Goal: Entertainment & Leisure: Browse casually

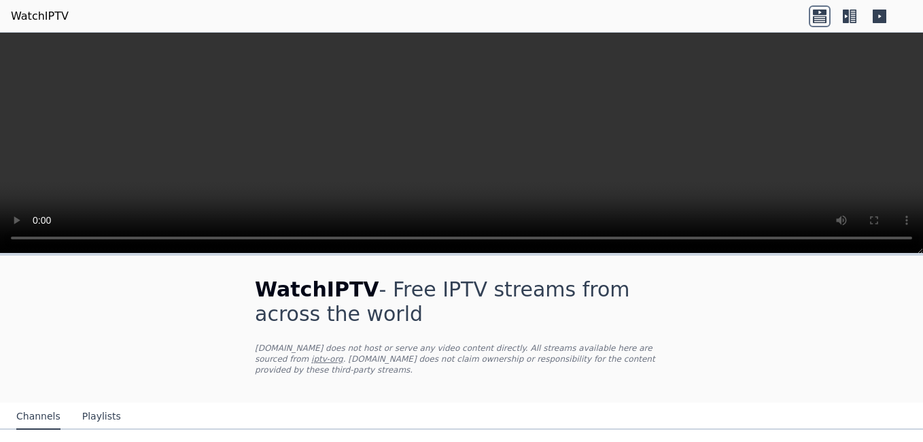
scroll to position [136, 0]
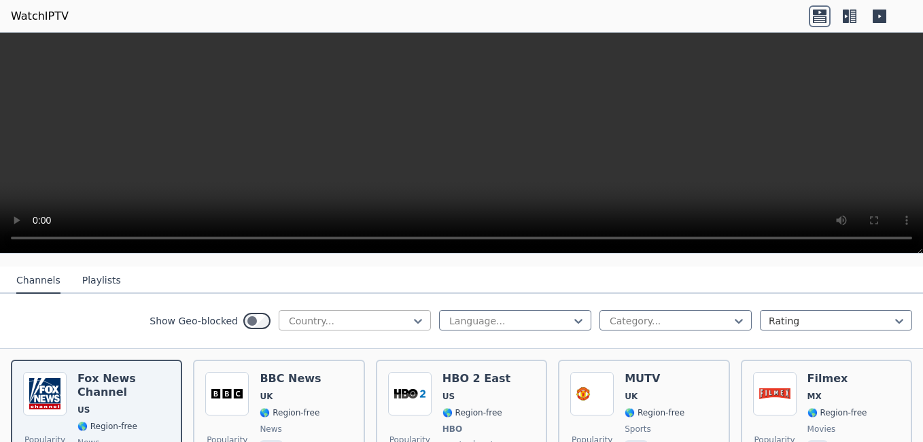
click at [327, 314] on div at bounding box center [349, 321] width 124 height 14
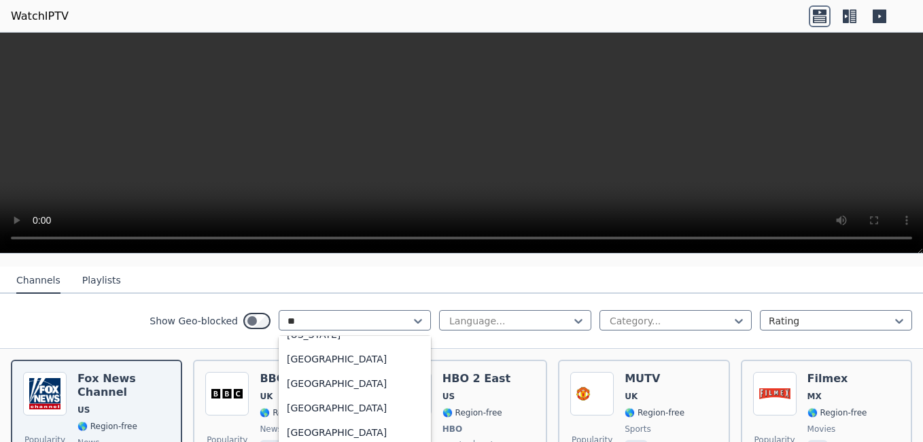
scroll to position [0, 0]
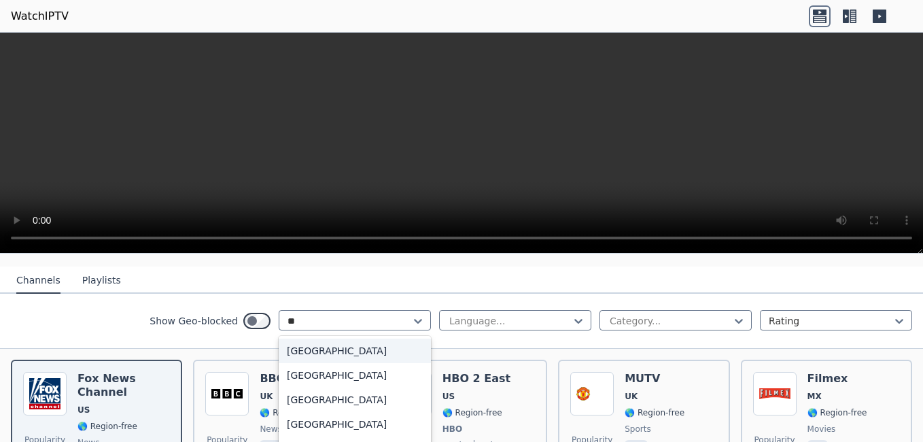
type input "***"
click at [365, 341] on div "[GEOGRAPHIC_DATA]" at bounding box center [355, 350] width 152 height 24
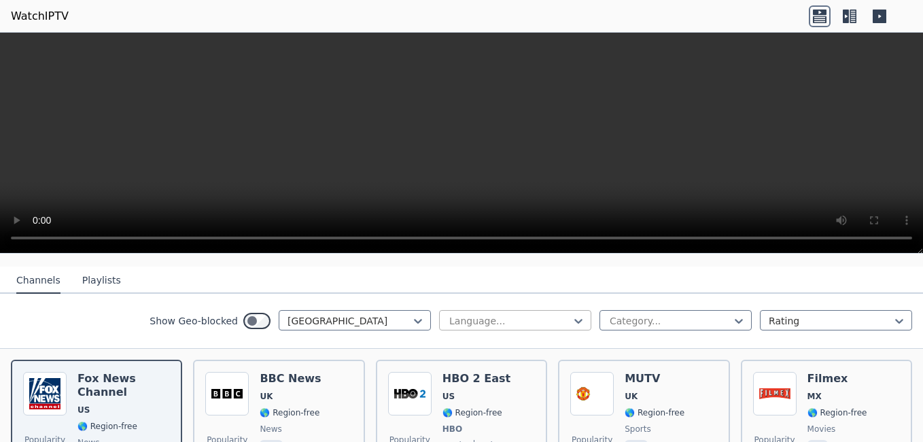
click at [465, 310] on div "Language..." at bounding box center [515, 320] width 152 height 20
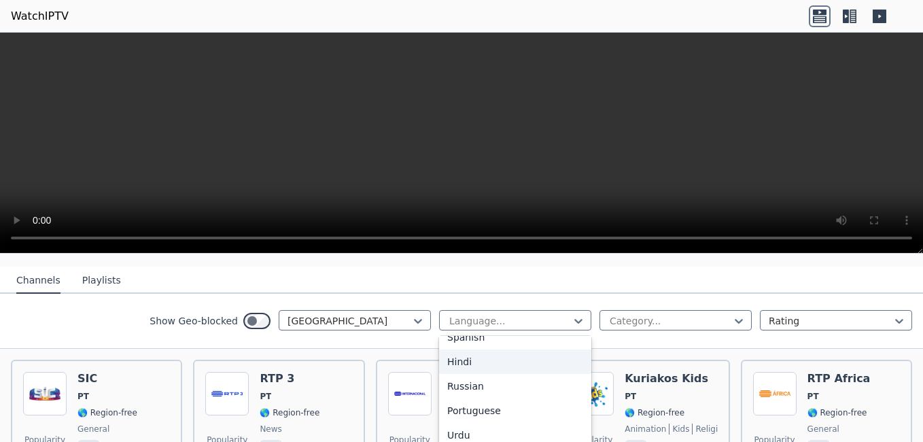
scroll to position [204, 0]
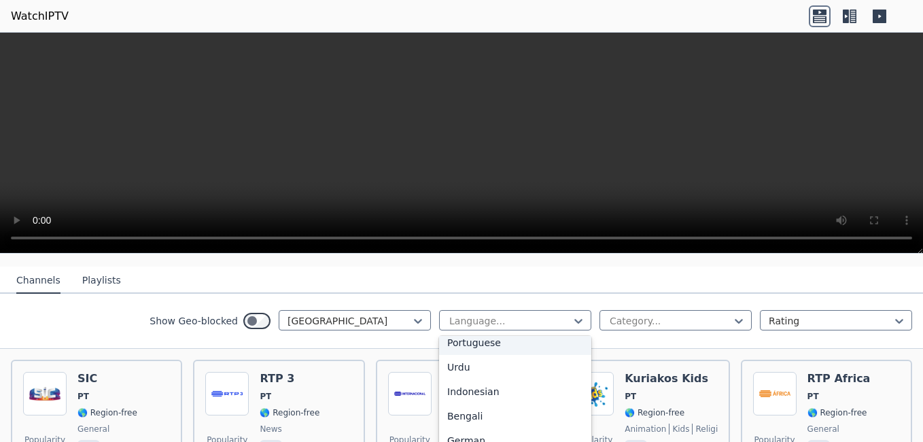
click at [474, 331] on div "Portuguese" at bounding box center [515, 342] width 152 height 24
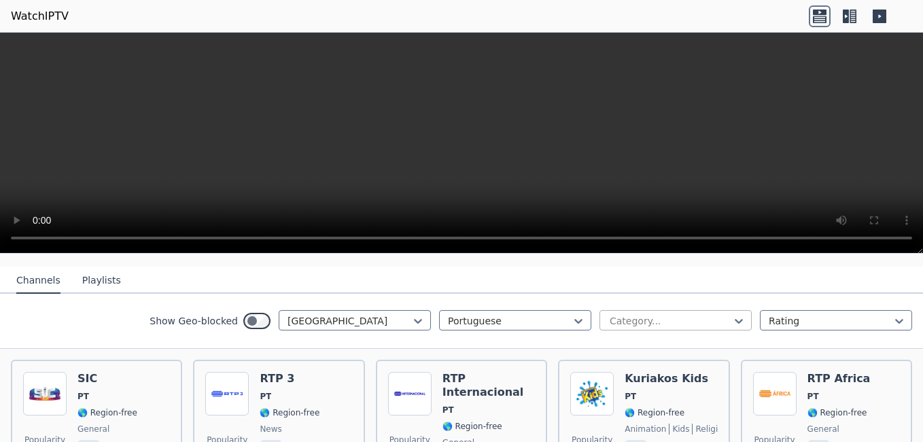
click at [628, 314] on div at bounding box center [670, 321] width 124 height 14
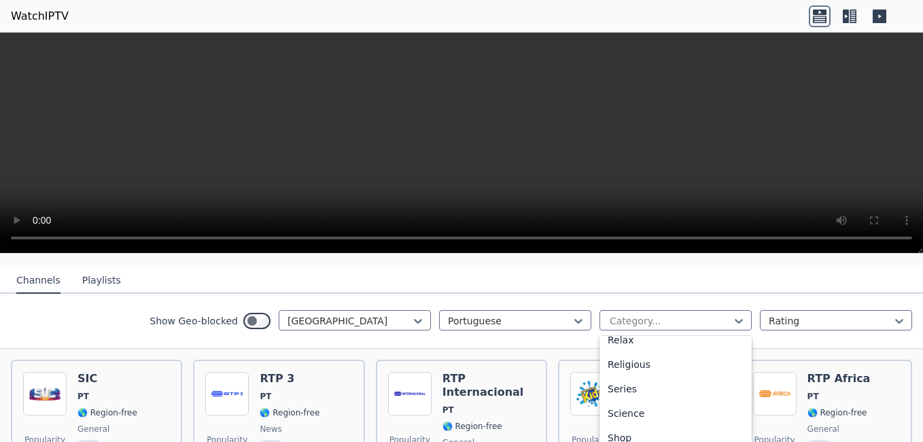
scroll to position [555, 0]
click at [616, 372] on div "Sports" at bounding box center [675, 383] width 152 height 24
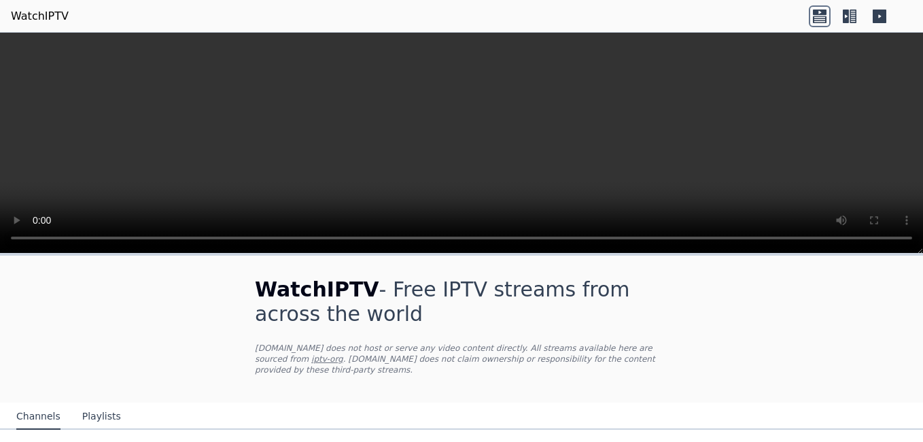
scroll to position [100, 0]
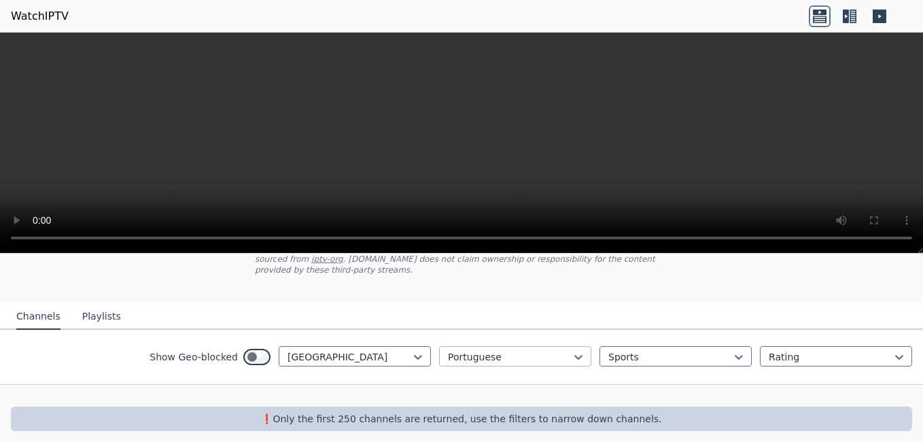
click at [488, 350] on div at bounding box center [510, 357] width 124 height 14
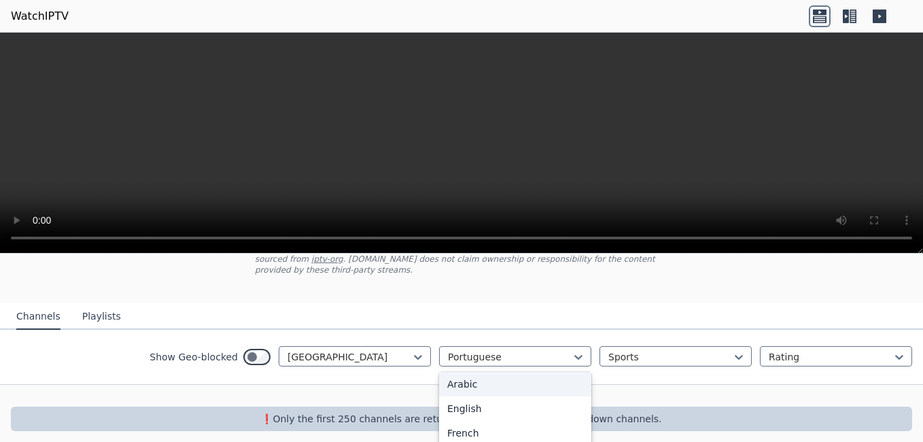
scroll to position [0, 0]
click at [462, 374] on div "All languages" at bounding box center [515, 386] width 152 height 24
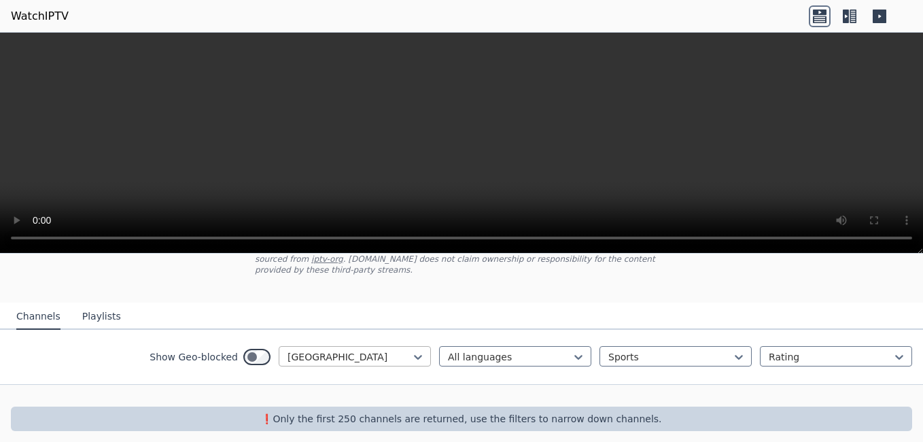
click at [389, 350] on div at bounding box center [349, 357] width 124 height 14
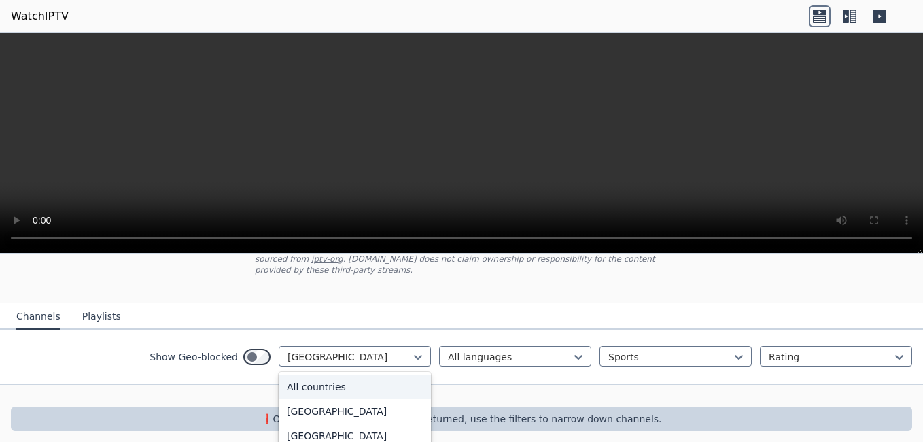
click at [310, 377] on div "All countries" at bounding box center [355, 386] width 152 height 24
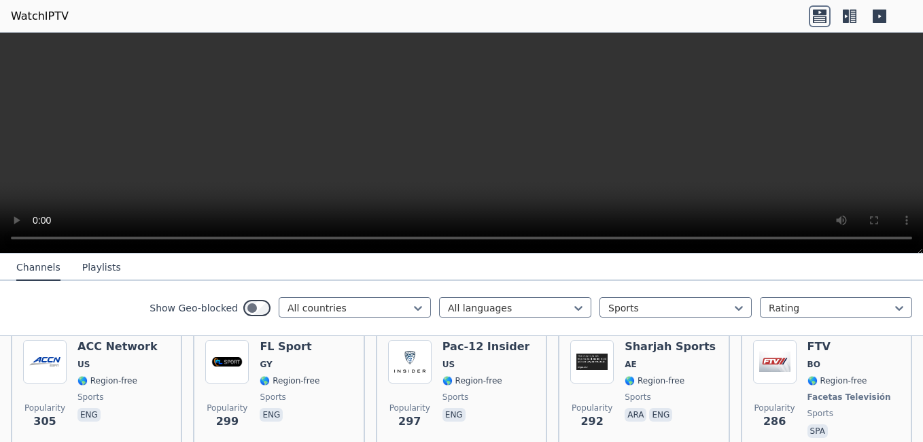
scroll to position [1323, 0]
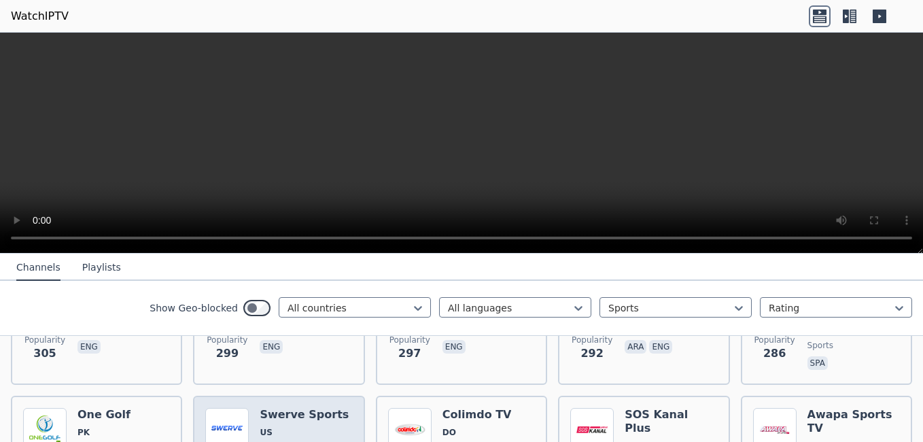
click at [239, 408] on img at bounding box center [226, 429] width 43 height 43
click at [99, 266] on button "Playlists" at bounding box center [101, 268] width 39 height 26
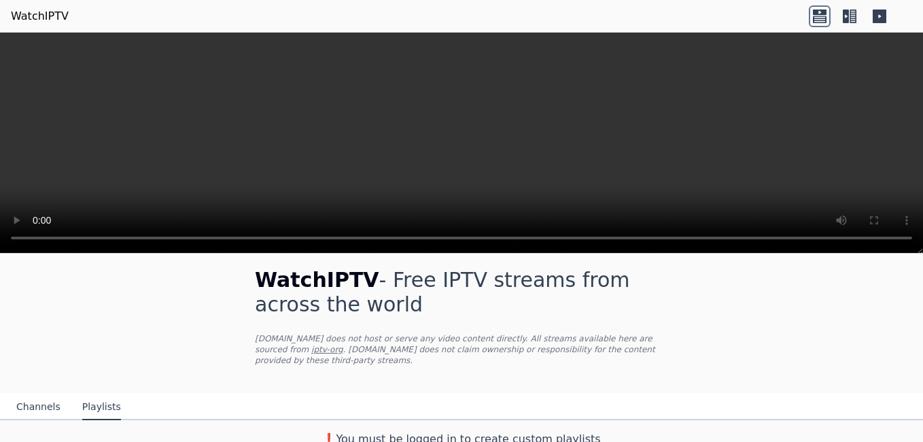
click at [34, 396] on button "Channels" at bounding box center [38, 407] width 44 height 26
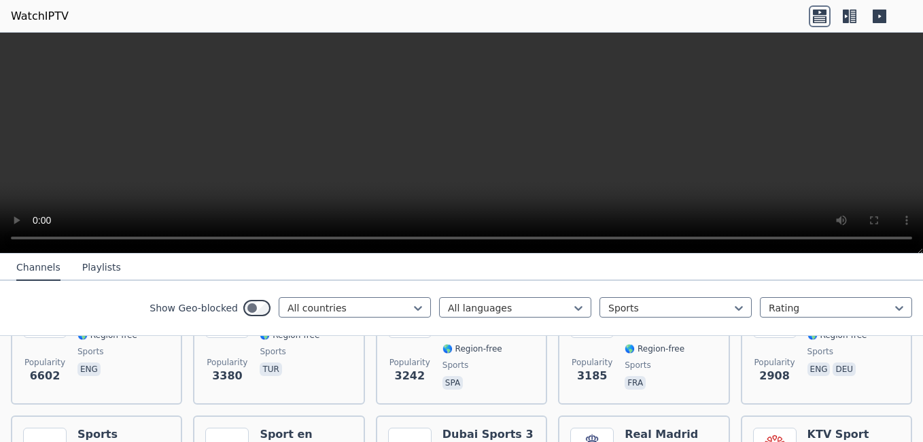
scroll to position [553, 0]
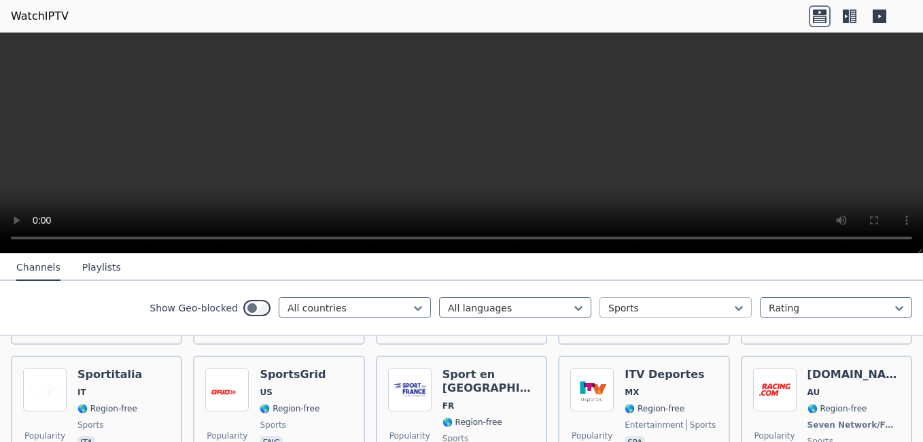
click at [686, 313] on div at bounding box center [670, 308] width 124 height 14
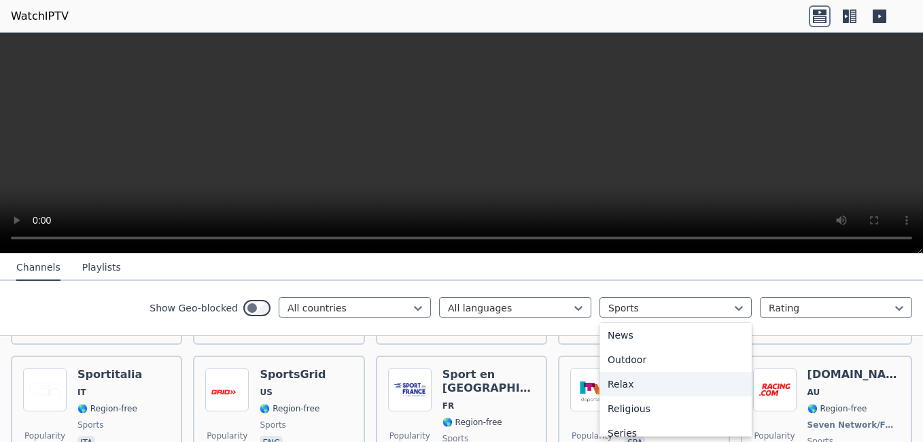
scroll to position [0, 0]
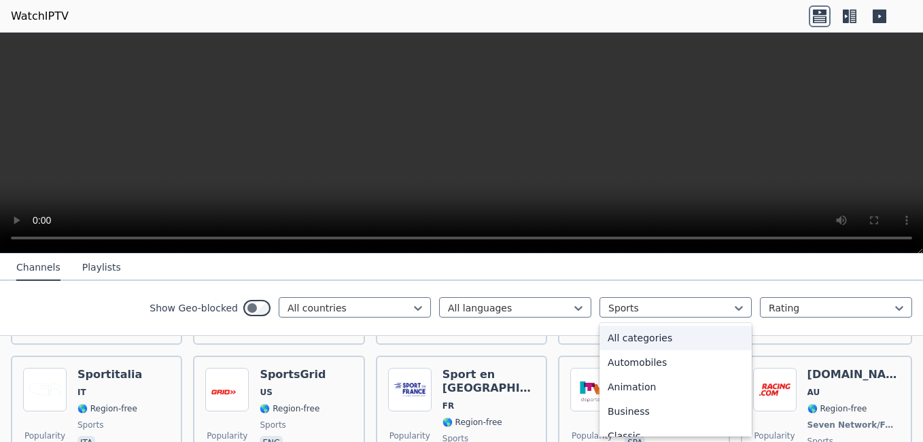
click at [644, 334] on div "All categories" at bounding box center [675, 338] width 152 height 24
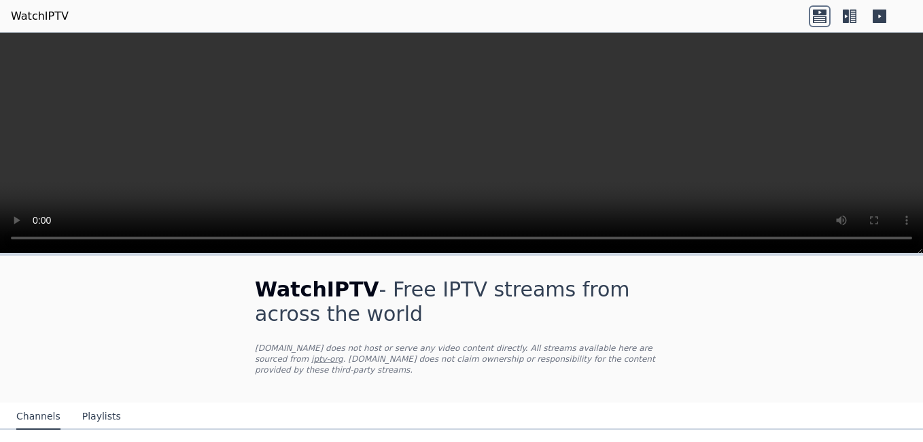
click at [355, 320] on h1 "WatchIPTV - Free IPTV streams from across the world" at bounding box center [461, 301] width 413 height 49
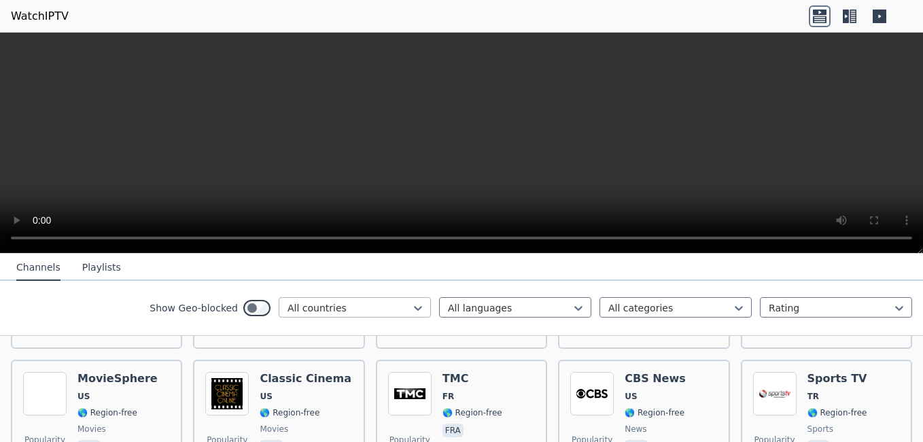
click at [389, 309] on div at bounding box center [349, 308] width 124 height 14
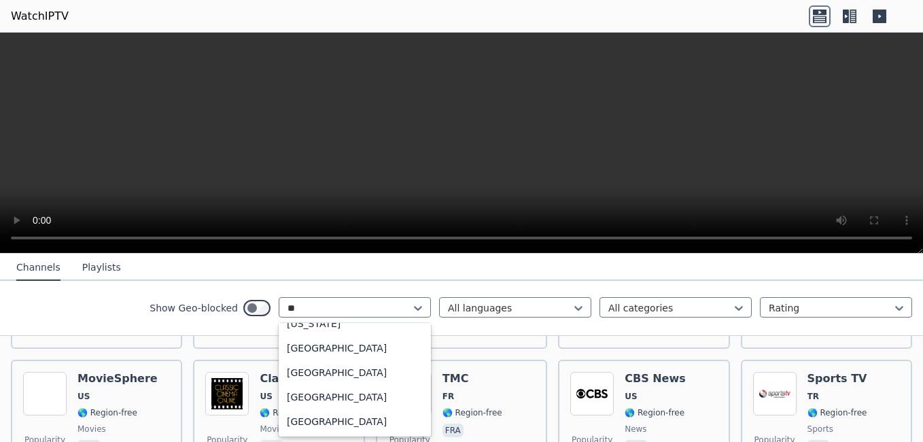
scroll to position [0, 0]
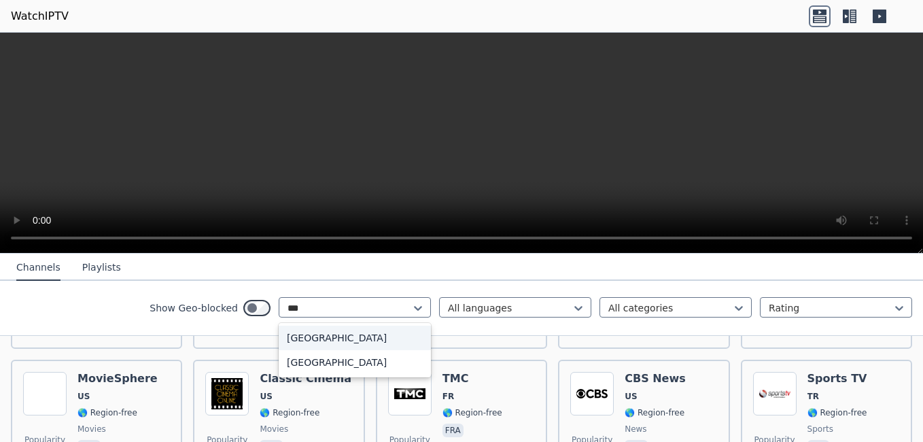
type input "****"
click at [309, 340] on div "[GEOGRAPHIC_DATA]" at bounding box center [355, 338] width 152 height 24
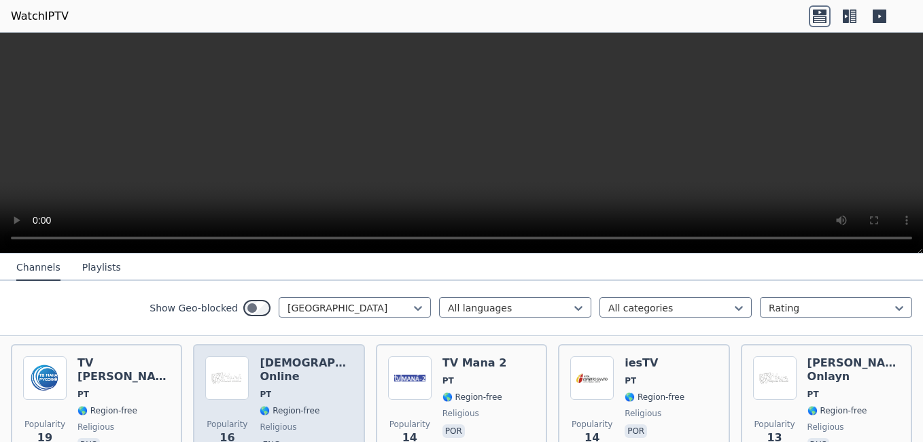
scroll to position [548, 0]
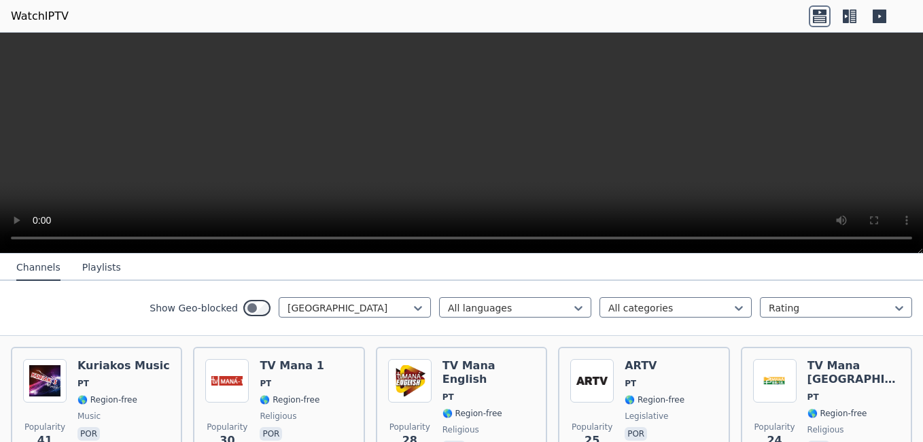
click at [235, 372] on div "Popularity 30" at bounding box center [226, 408] width 43 height 98
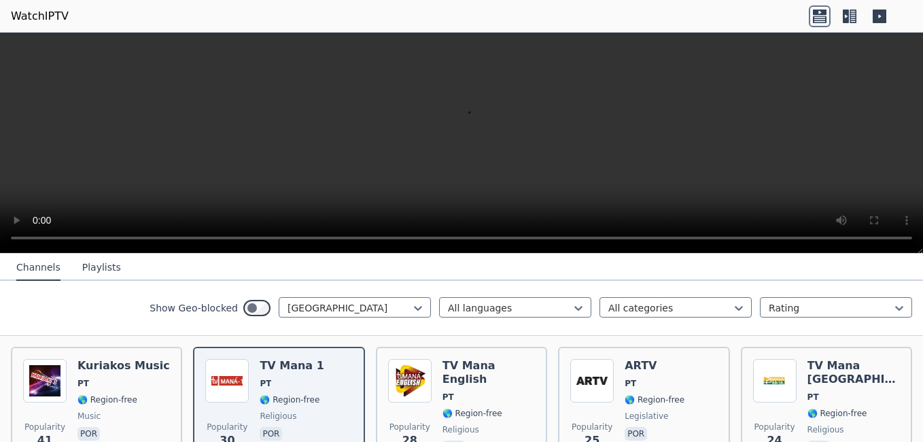
click at [821, 15] on icon at bounding box center [820, 16] width 22 height 22
click at [842, 22] on icon at bounding box center [850, 16] width 22 height 22
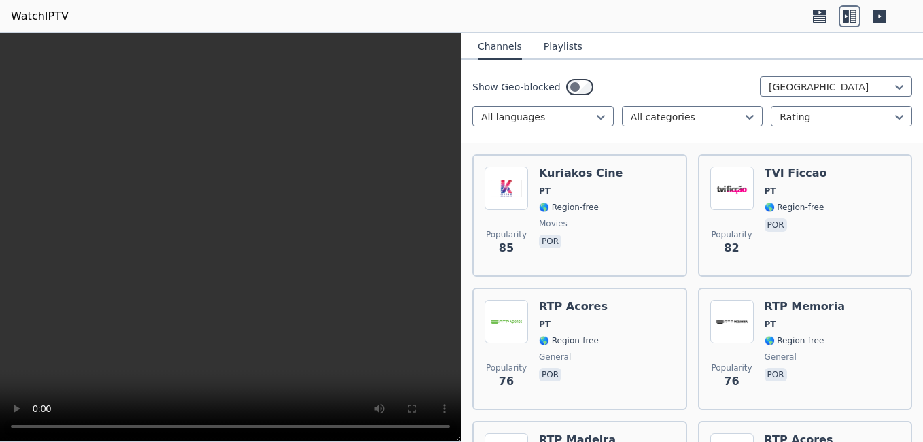
click at [569, 43] on button "Playlists" at bounding box center [563, 47] width 39 height 26
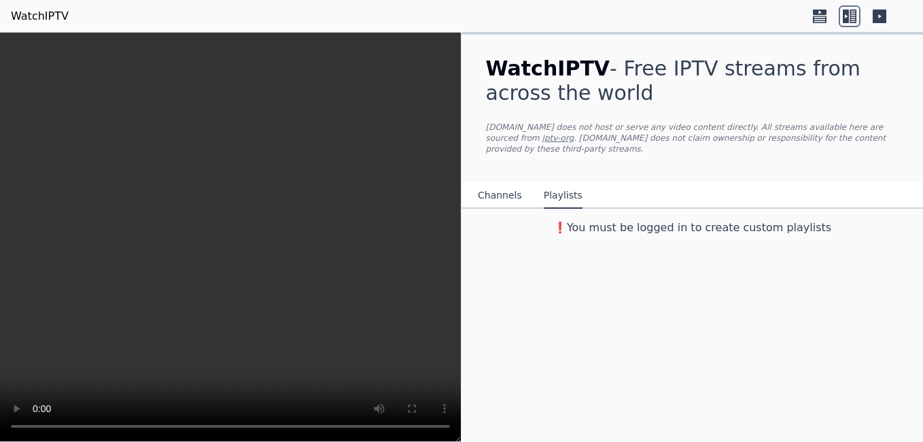
click at [496, 183] on button "Channels" at bounding box center [500, 196] width 44 height 26
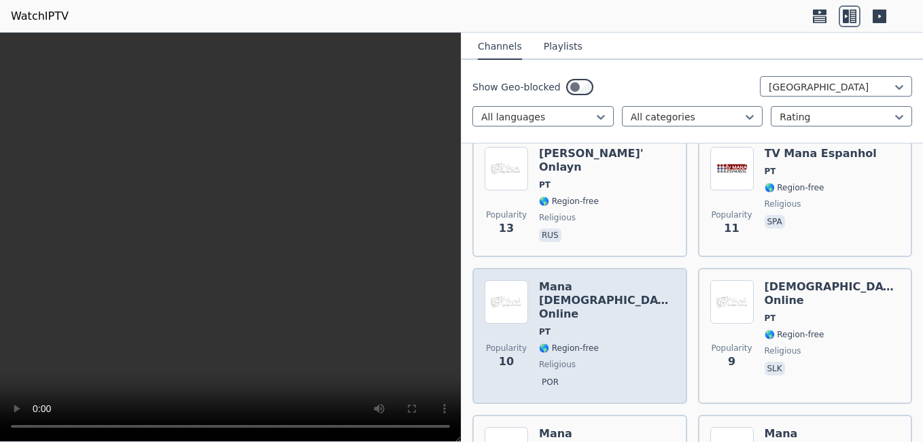
scroll to position [1835, 0]
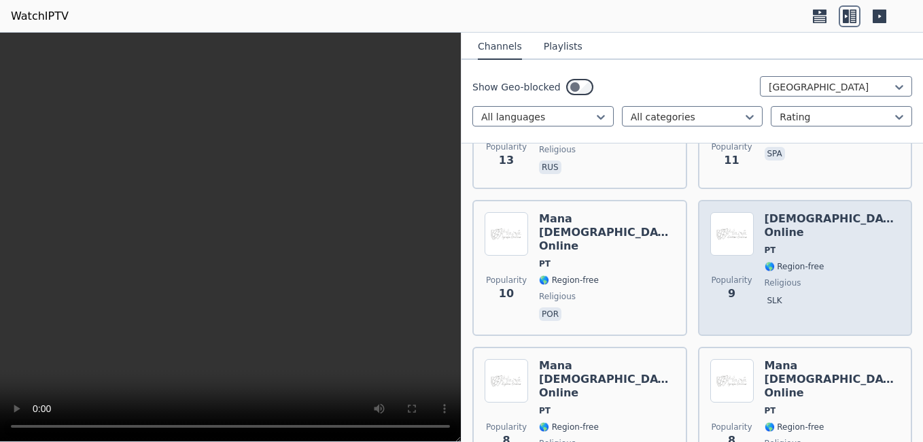
click at [725, 246] on div "Popularity 9" at bounding box center [731, 267] width 43 height 111
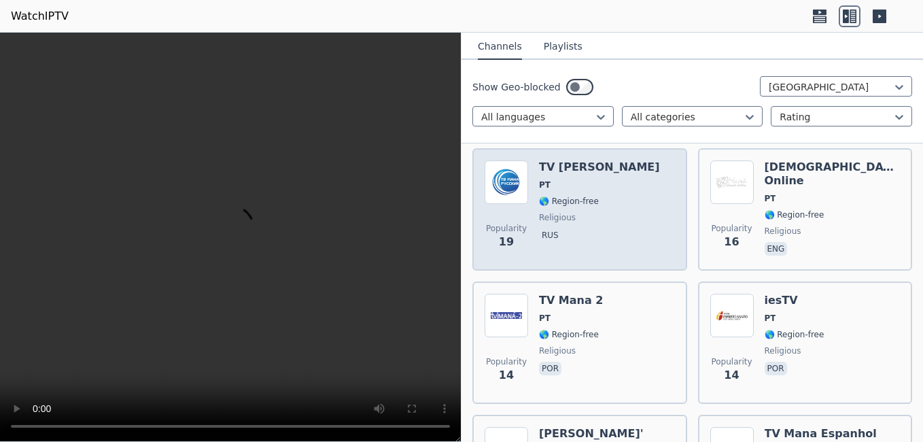
scroll to position [1419, 0]
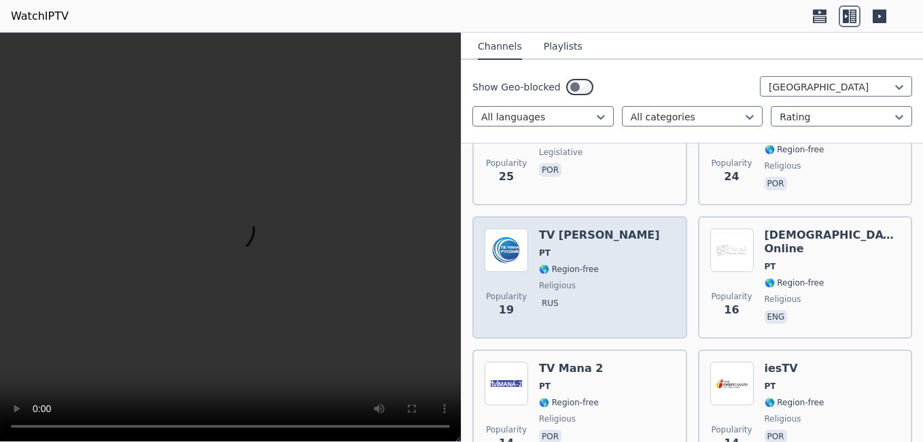
click at [618, 234] on div "TV Mana Russkiy PT 🌎 Region-free religious rus" at bounding box center [599, 277] width 121 height 98
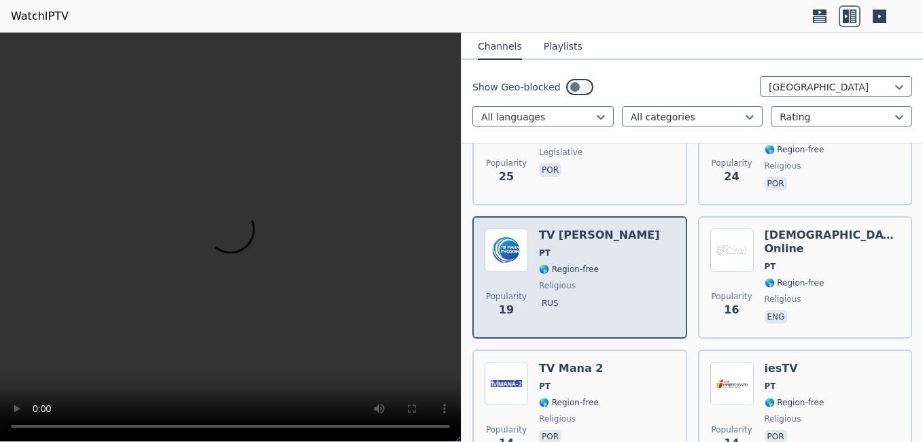
scroll to position [1215, 0]
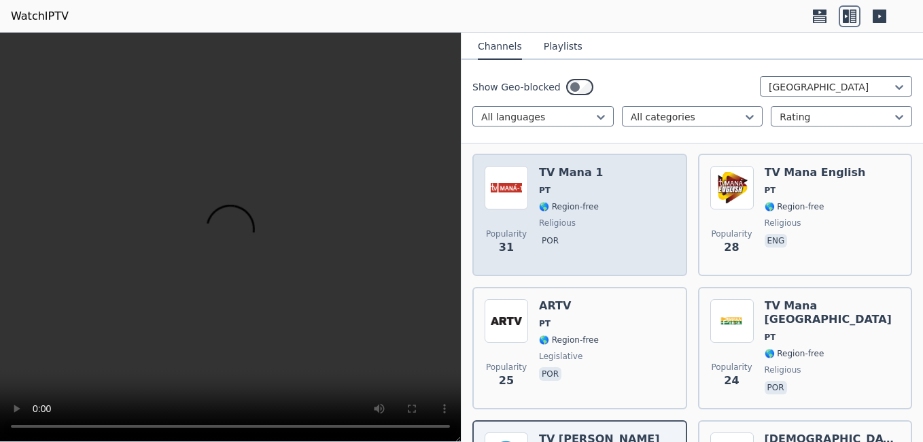
click at [611, 200] on div "Popularity 31 TV Mana 1 PT 🌎 Region-free religious por" at bounding box center [580, 215] width 190 height 98
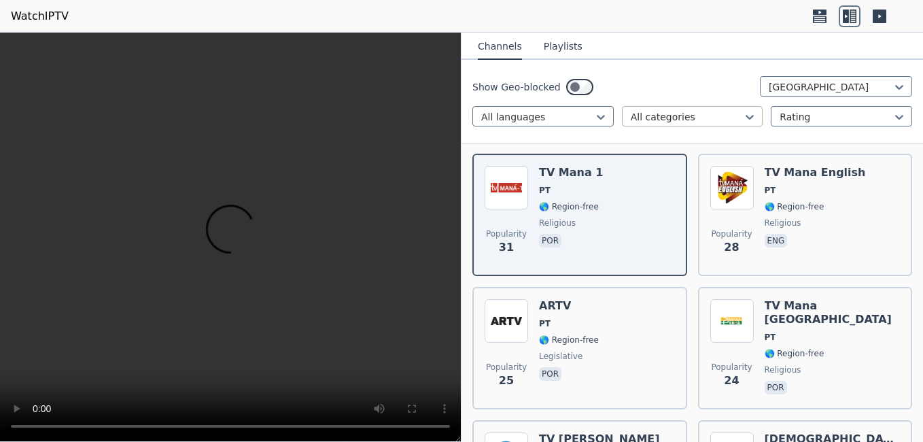
click at [674, 108] on div "All categories" at bounding box center [692, 116] width 141 height 20
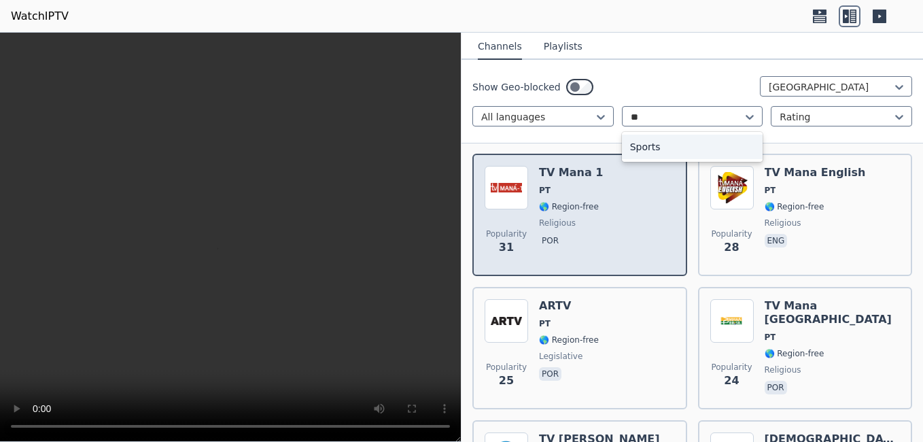
type input "***"
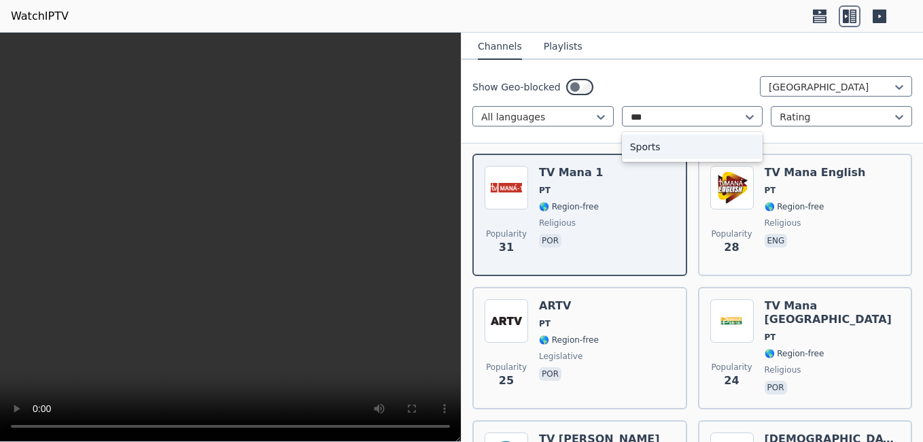
click at [670, 139] on div "Sports" at bounding box center [692, 147] width 141 height 24
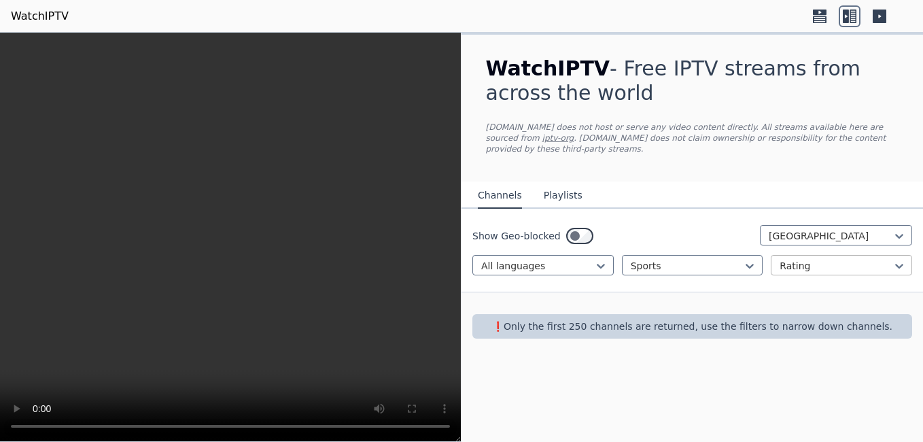
click at [811, 259] on div at bounding box center [835, 266] width 113 height 14
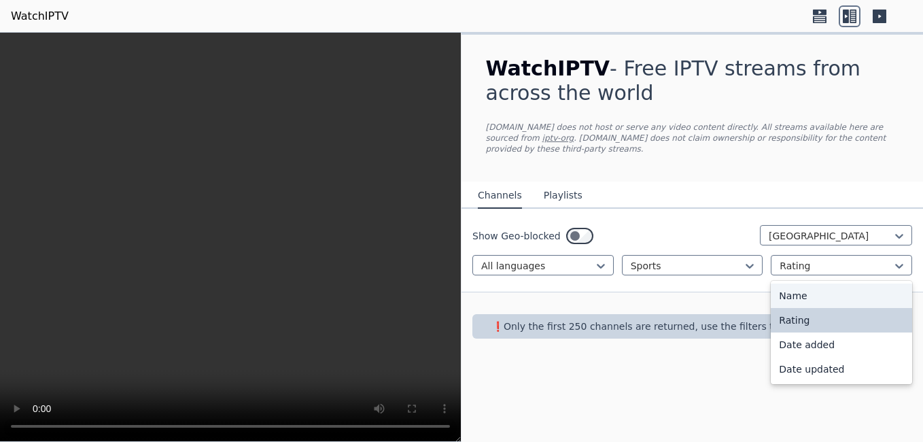
click at [809, 285] on div "Name" at bounding box center [841, 295] width 141 height 24
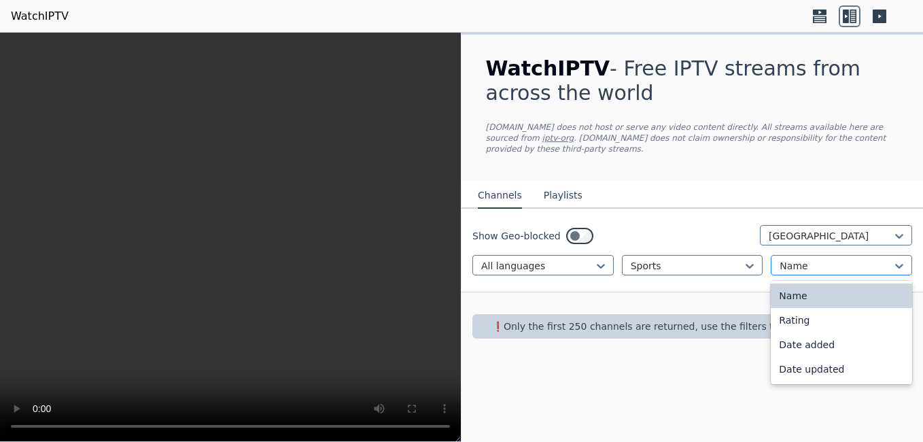
click at [800, 259] on div at bounding box center [835, 266] width 113 height 14
click at [807, 296] on div "Name" at bounding box center [841, 295] width 141 height 24
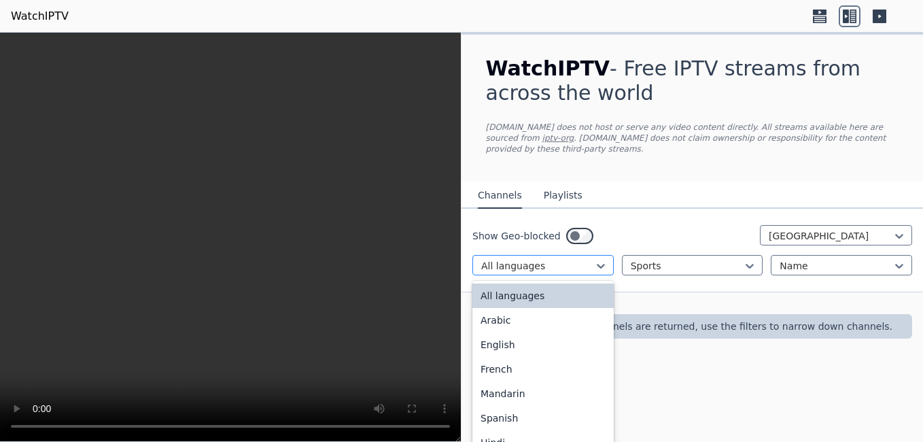
click at [525, 264] on div "All languages" at bounding box center [542, 265] width 141 height 20
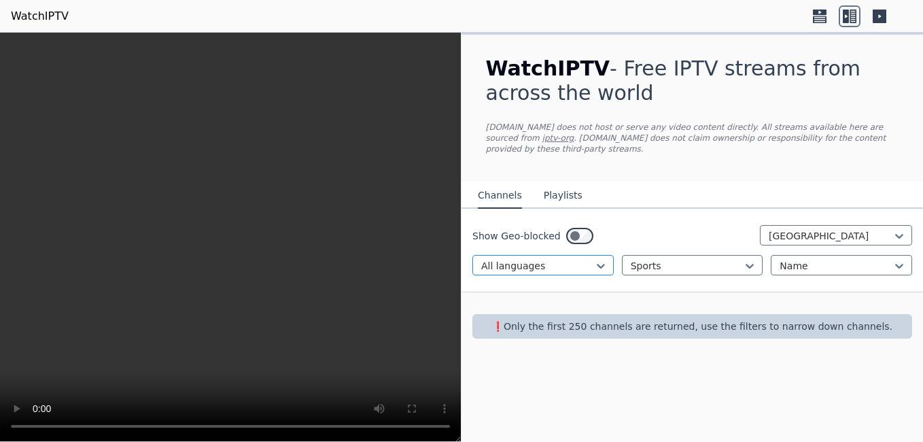
click at [525, 260] on div at bounding box center [537, 266] width 113 height 14
click at [801, 234] on div "[GEOGRAPHIC_DATA]" at bounding box center [836, 235] width 152 height 20
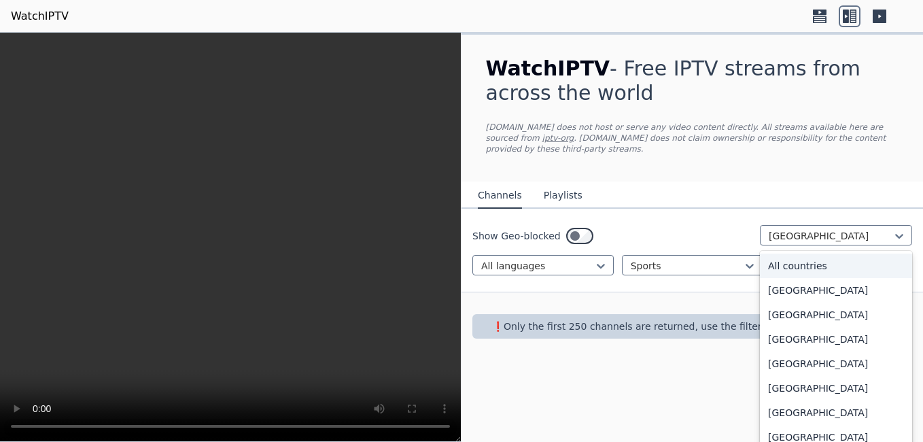
click at [807, 256] on div "All countries" at bounding box center [836, 265] width 152 height 24
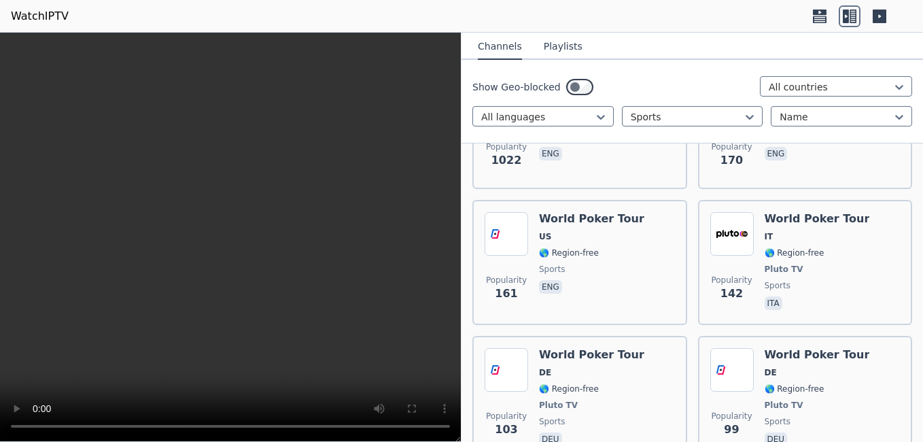
scroll to position [7388, 0]
